Goal: Transaction & Acquisition: Purchase product/service

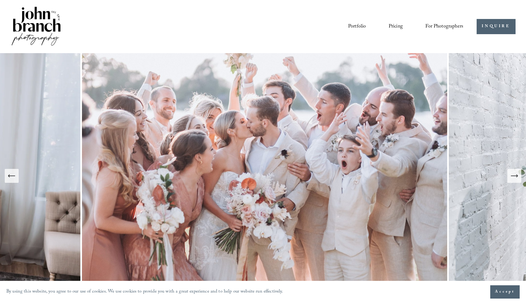
click at [353, 26] on link "Portfolio" at bounding box center [357, 26] width 18 height 11
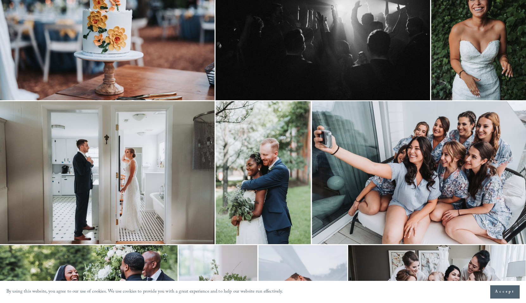
scroll to position [245, 0]
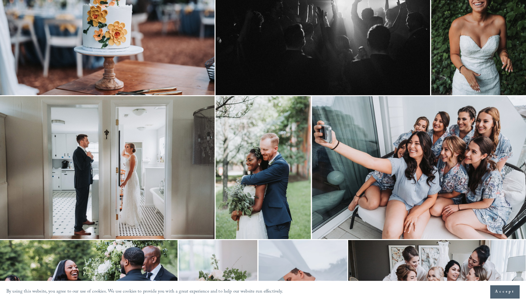
click at [409, 150] on img at bounding box center [419, 167] width 214 height 143
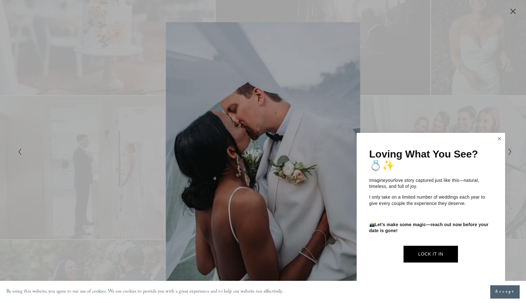
click at [499, 135] on link "Close" at bounding box center [498, 139] width 9 height 10
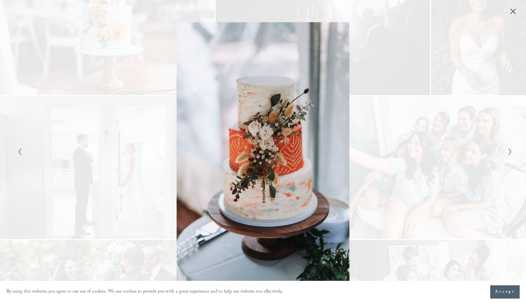
click at [509, 9] on icon "Close" at bounding box center [512, 11] width 6 height 6
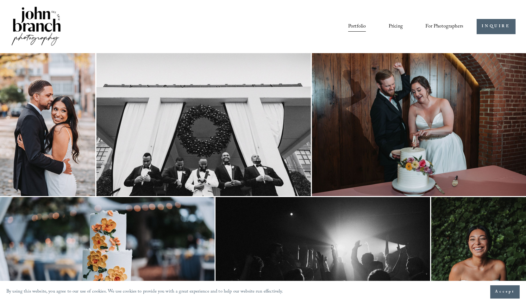
click at [0, 0] on span "Presets" at bounding box center [0, 0] width 0 height 0
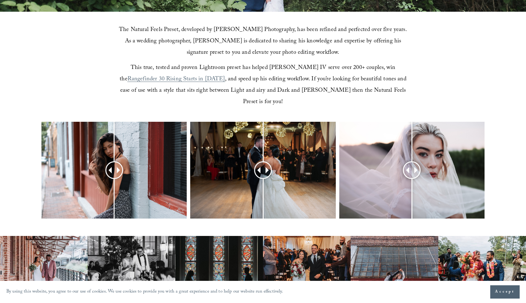
scroll to position [197, 0]
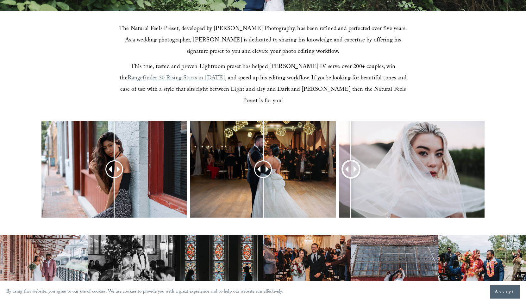
drag, startPoint x: 412, startPoint y: 155, endPoint x: 351, endPoint y: 161, distance: 61.3
click at [351, 161] on div at bounding box center [351, 169] width 16 height 16
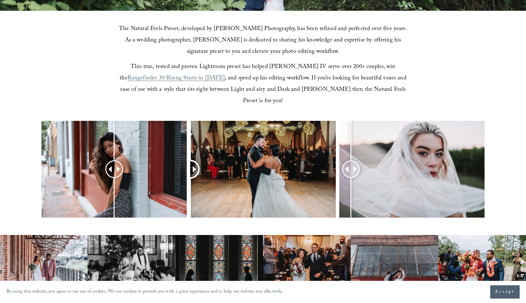
drag, startPoint x: 262, startPoint y: 159, endPoint x: 231, endPoint y: 153, distance: 31.6
click at [198, 161] on div at bounding box center [190, 169] width 16 height 16
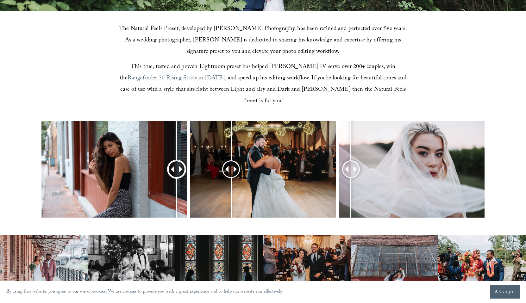
drag, startPoint x: 112, startPoint y: 154, endPoint x: 176, endPoint y: 157, distance: 64.6
click at [176, 160] on div at bounding box center [177, 169] width 18 height 18
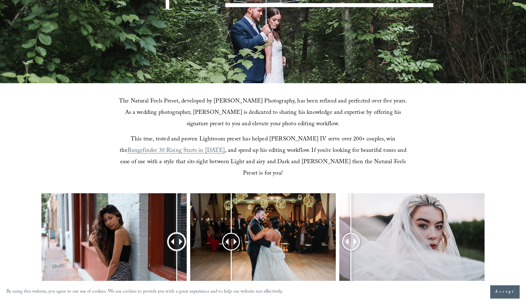
scroll to position [0, 0]
